Goal: Check status: Check status

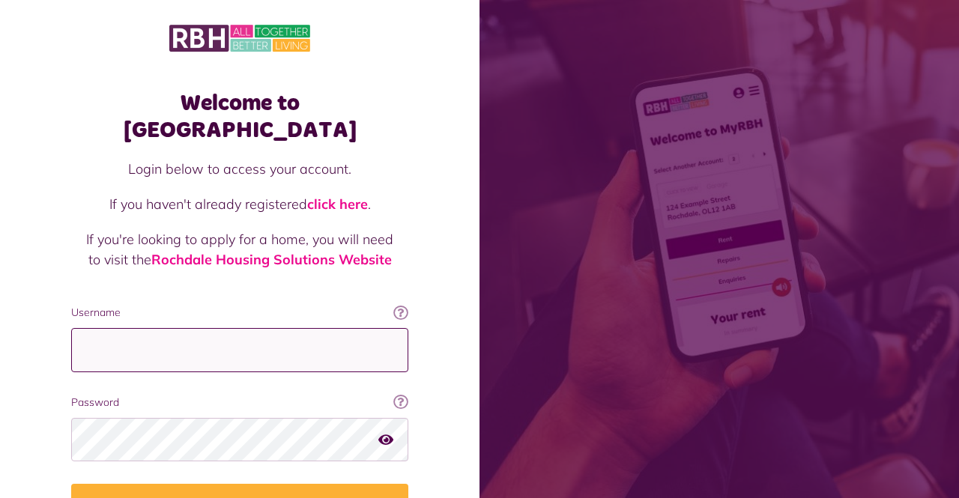
click at [150, 328] on input "Username" at bounding box center [239, 350] width 337 height 44
type input "**********"
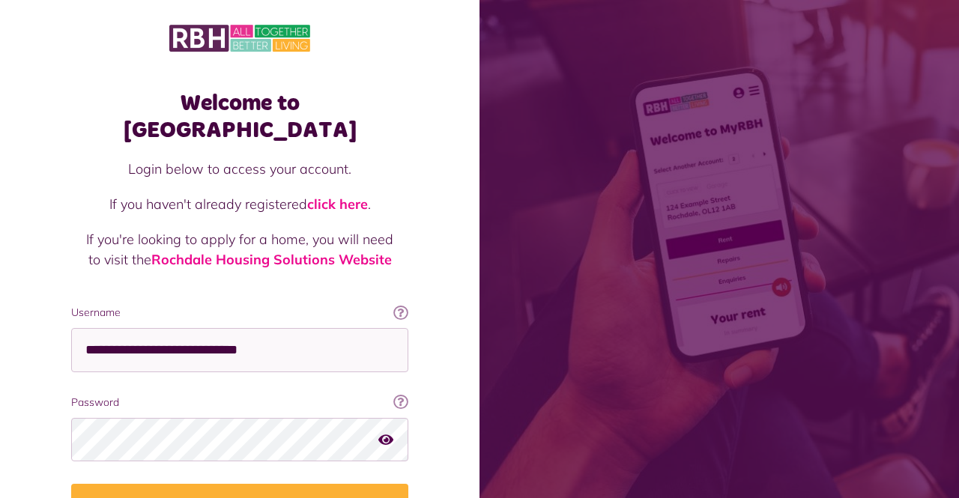
click at [71, 484] on button "Login" at bounding box center [239, 505] width 337 height 42
click at [321, 484] on button "Login" at bounding box center [239, 505] width 337 height 42
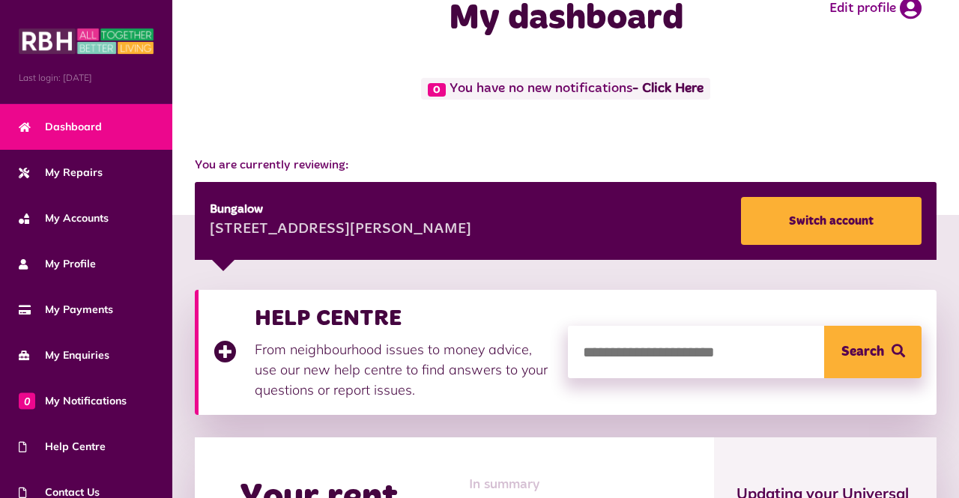
scroll to position [40, 0]
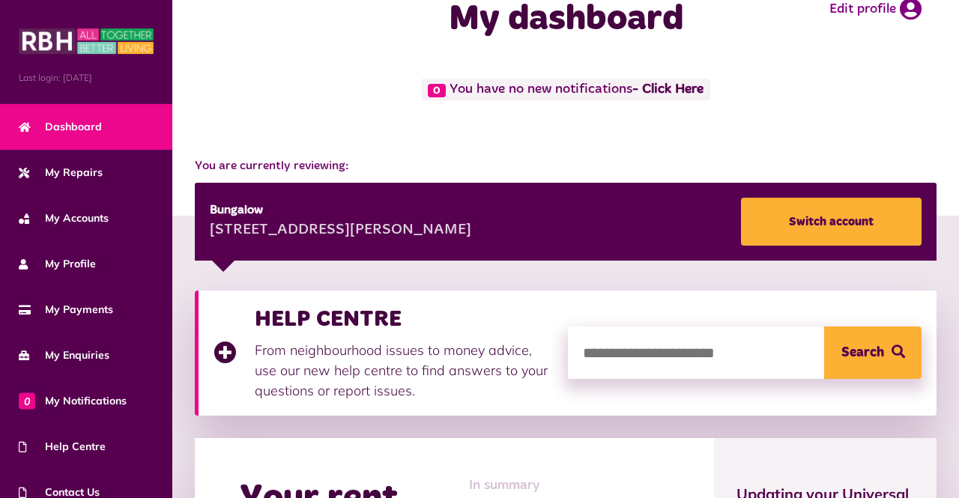
click at [851, 336] on span "Search" at bounding box center [863, 353] width 43 height 52
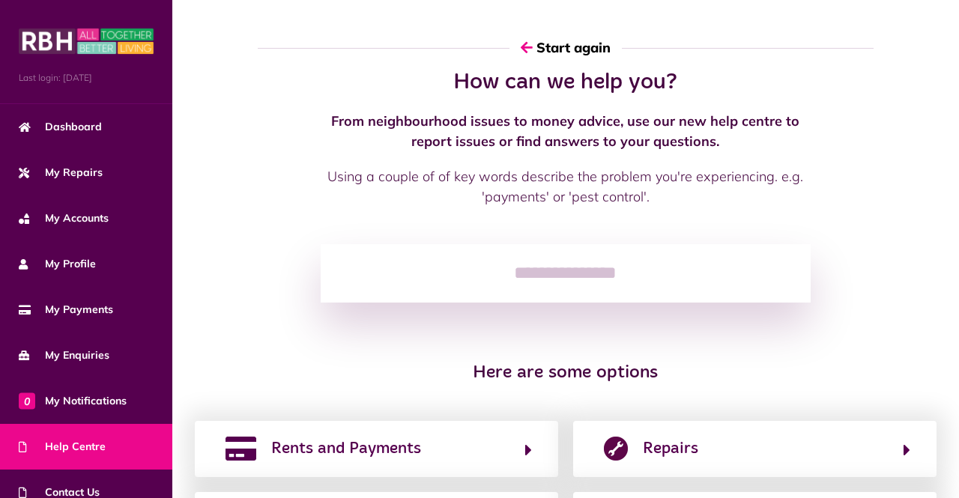
click at [49, 215] on span "My Accounts" at bounding box center [64, 219] width 90 height 16
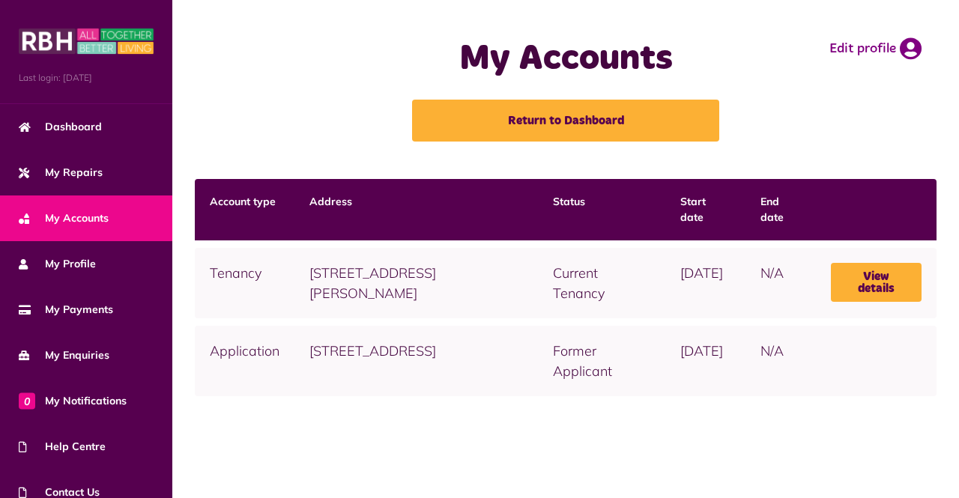
click at [892, 292] on link "View details" at bounding box center [876, 282] width 91 height 39
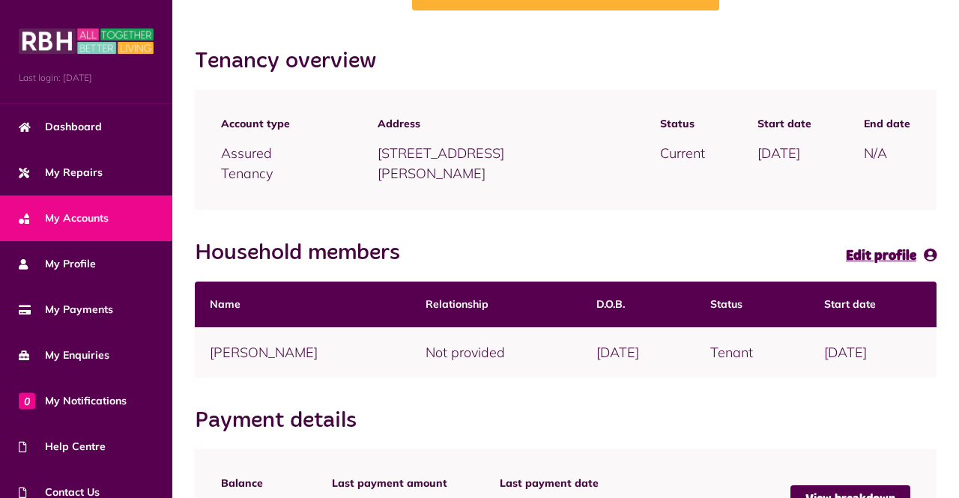
scroll to position [204, 0]
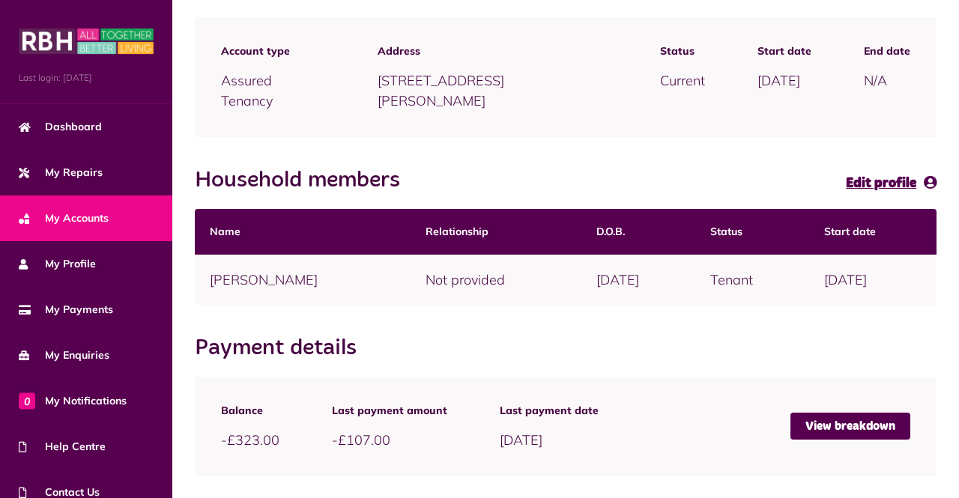
click at [65, 300] on link "My Payments" at bounding box center [86, 310] width 172 height 46
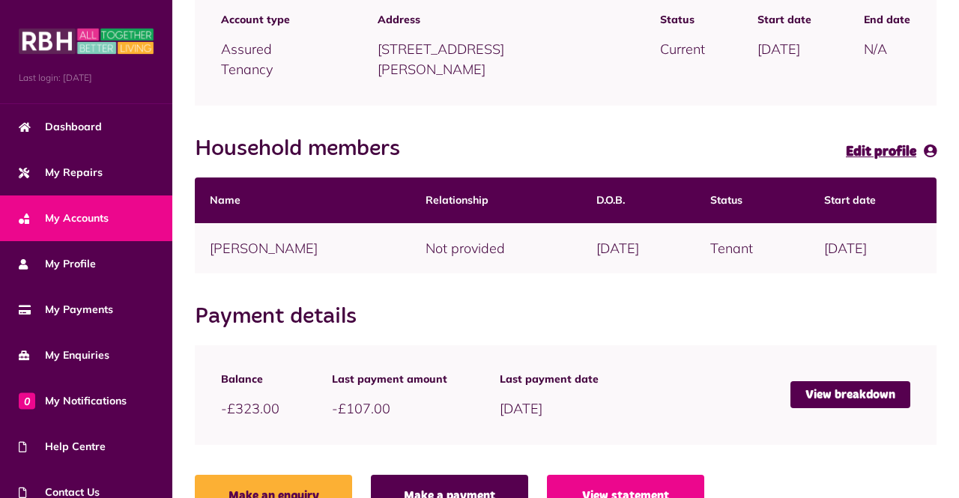
scroll to position [268, 0]
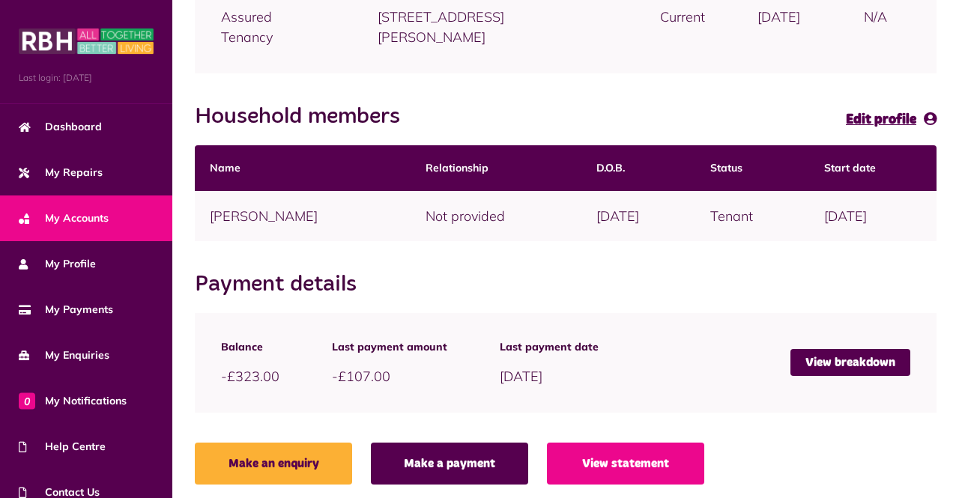
click at [65, 240] on link "My Accounts" at bounding box center [86, 219] width 172 height 46
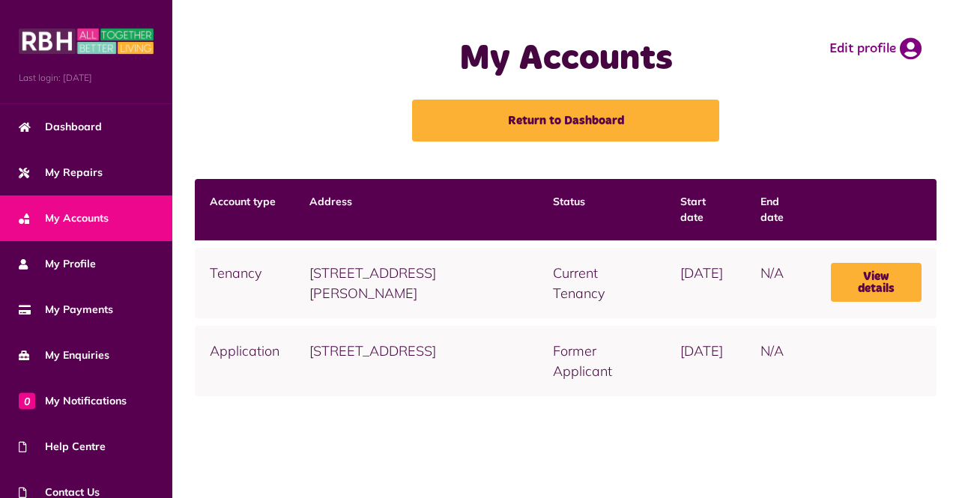
scroll to position [8, 0]
click at [899, 276] on link "View details" at bounding box center [876, 282] width 91 height 39
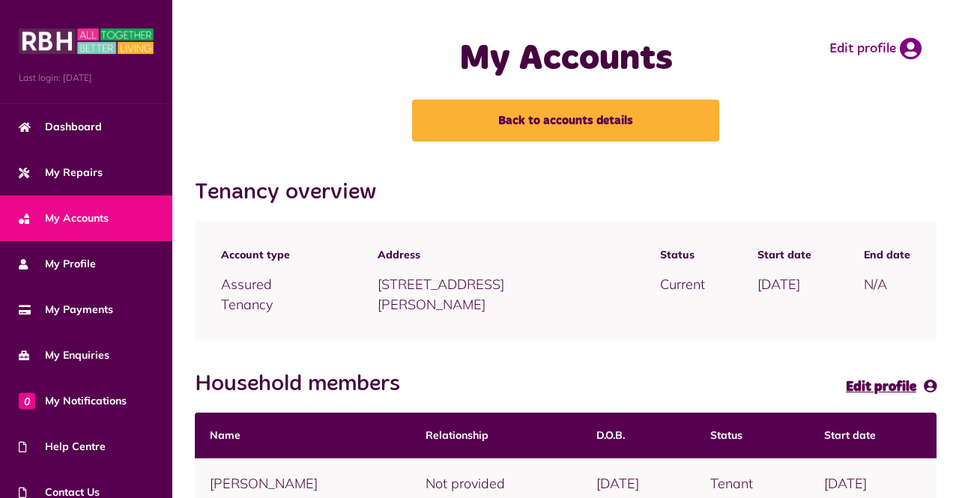
click at [829, 398] on section "Household members Edit profile Name Relationship D.O.B. Status Start date" at bounding box center [566, 440] width 742 height 138
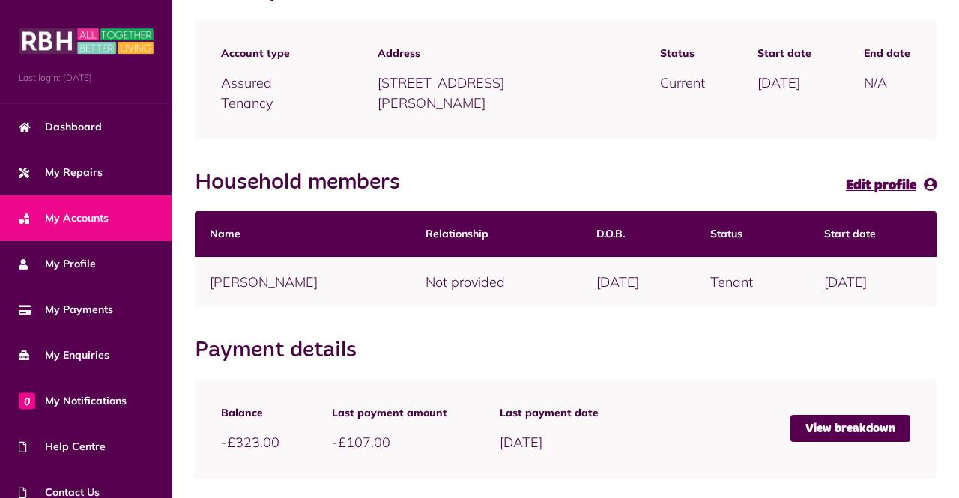
scroll to position [204, 0]
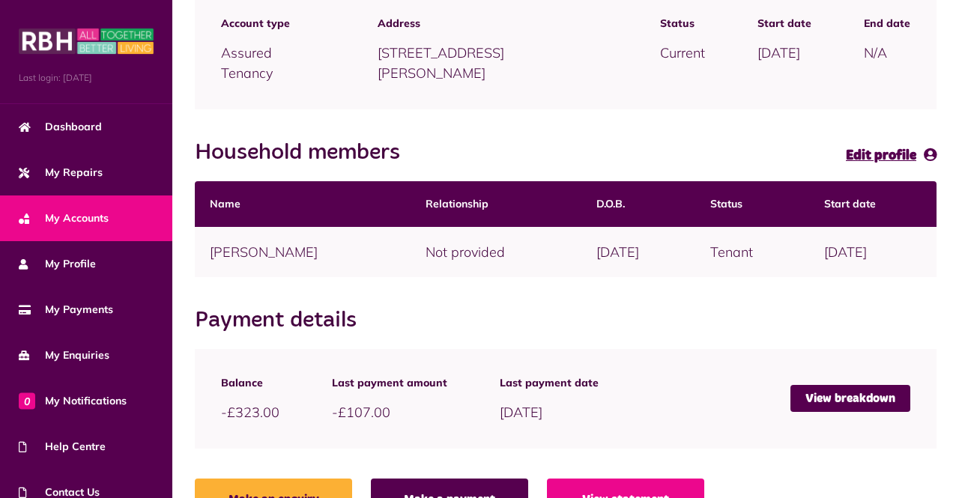
scroll to position [271, 0]
